Goal: Task Accomplishment & Management: Manage account settings

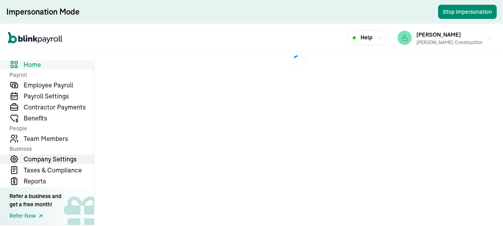
click at [52, 157] on span "Company Settings" at bounding box center [59, 158] width 70 height 9
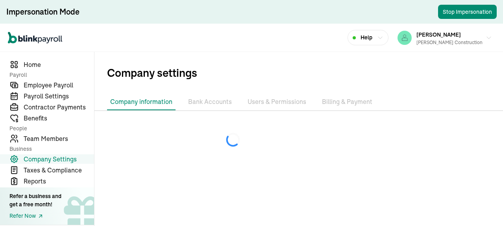
click at [211, 104] on li "Bank Accounts" at bounding box center [210, 102] width 50 height 17
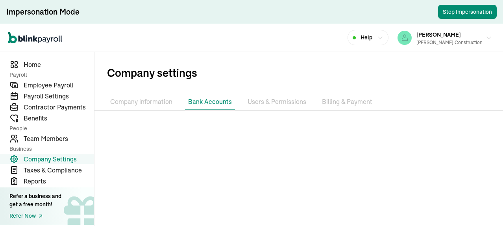
scroll to position [42, 0]
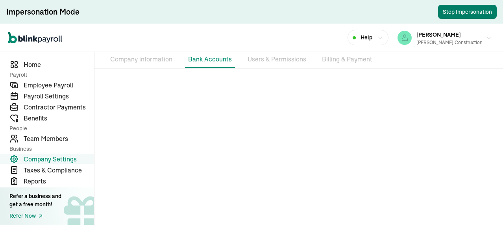
click at [467, 10] on button "Stop Impersonation" at bounding box center [467, 12] width 59 height 14
